Goal: Transaction & Acquisition: Purchase product/service

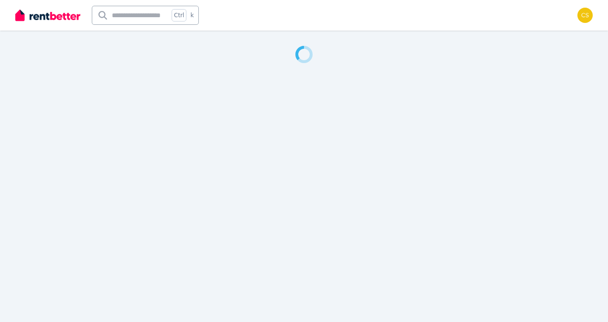
select select "**********"
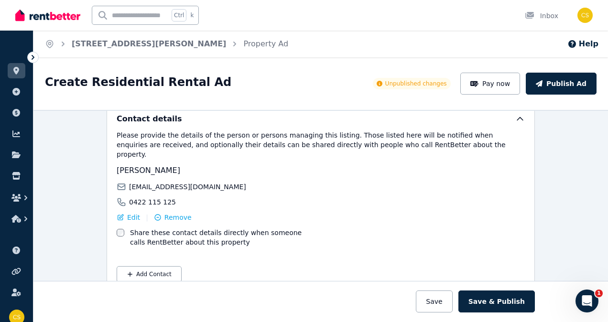
scroll to position [1508, 0]
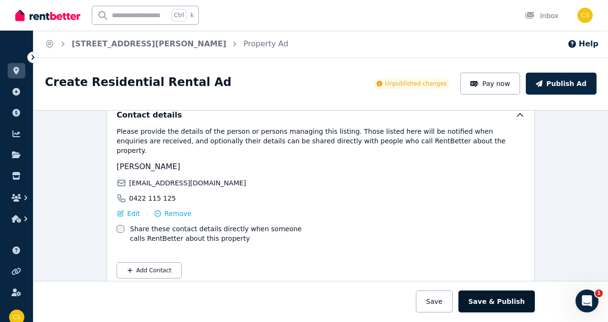
click at [489, 302] on button "Save & Publish" at bounding box center [496, 302] width 76 height 22
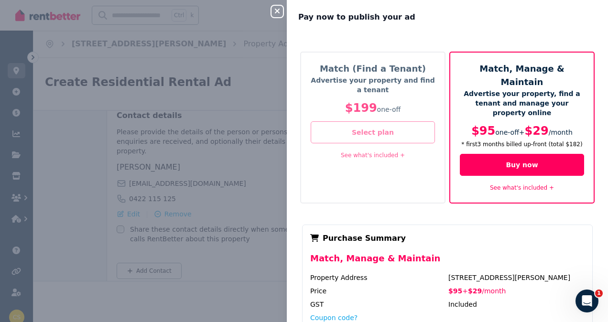
click at [374, 137] on button "Select plan" at bounding box center [373, 132] width 124 height 22
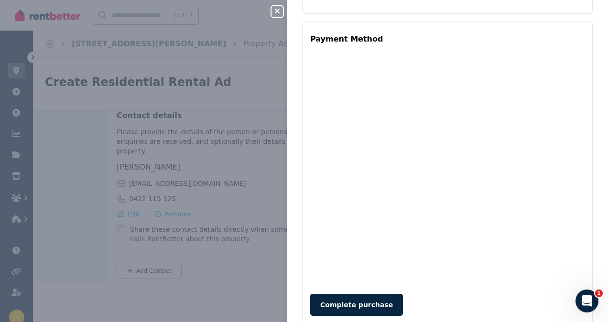
scroll to position [356, 0]
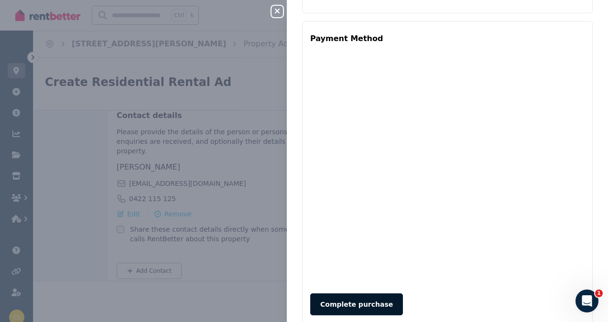
click at [378, 293] on button "Complete purchase" at bounding box center [356, 304] width 93 height 22
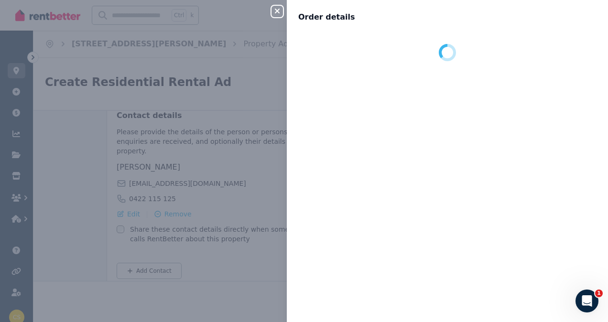
scroll to position [0, 0]
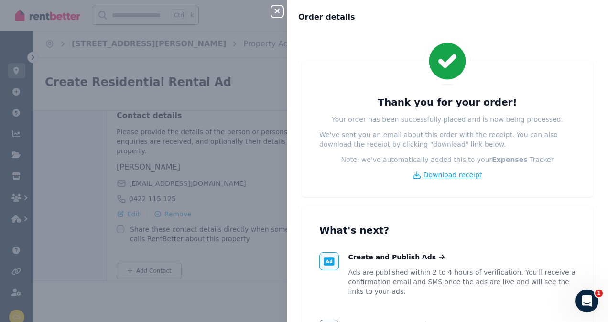
click at [445, 176] on span "Download receipt" at bounding box center [452, 175] width 59 height 10
